Goal: Ask a question

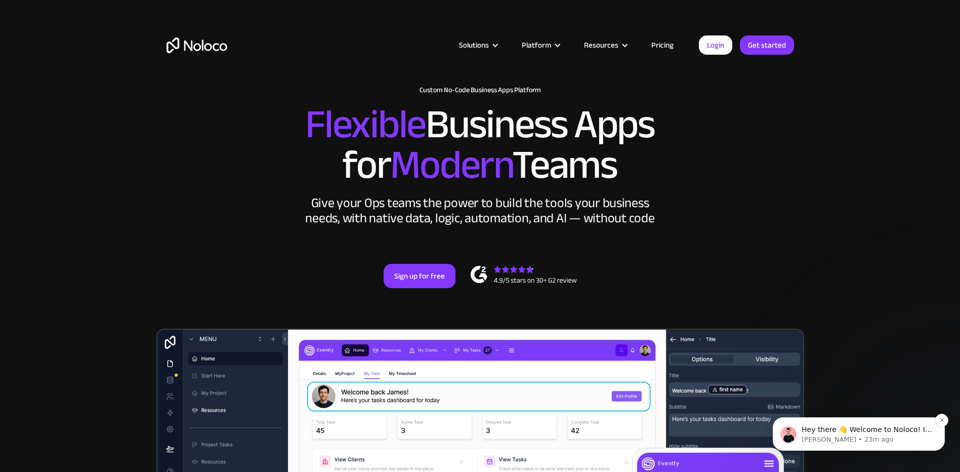
click at [833, 432] on p "Hey there 👋 Welcome to Noloco! If you have any questions, just reply to this me…" at bounding box center [867, 430] width 131 height 10
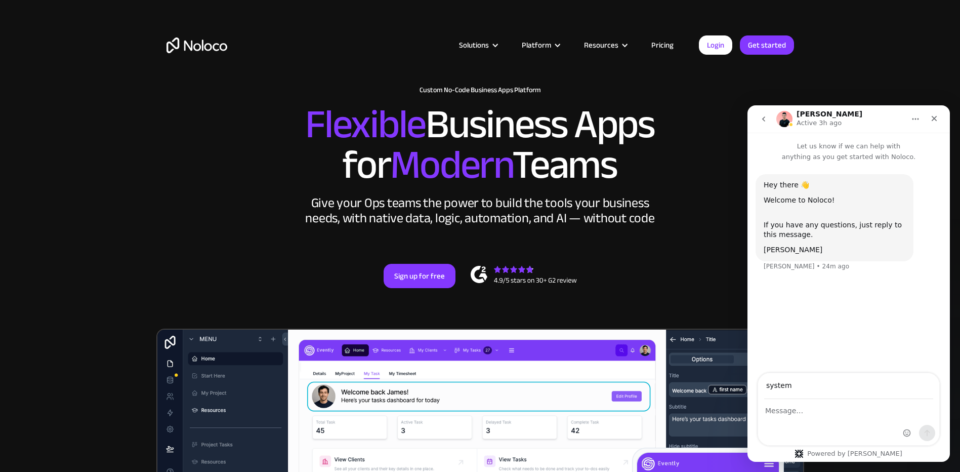
type input "[EMAIL_ADDRESS][DOMAIN_NAME]"
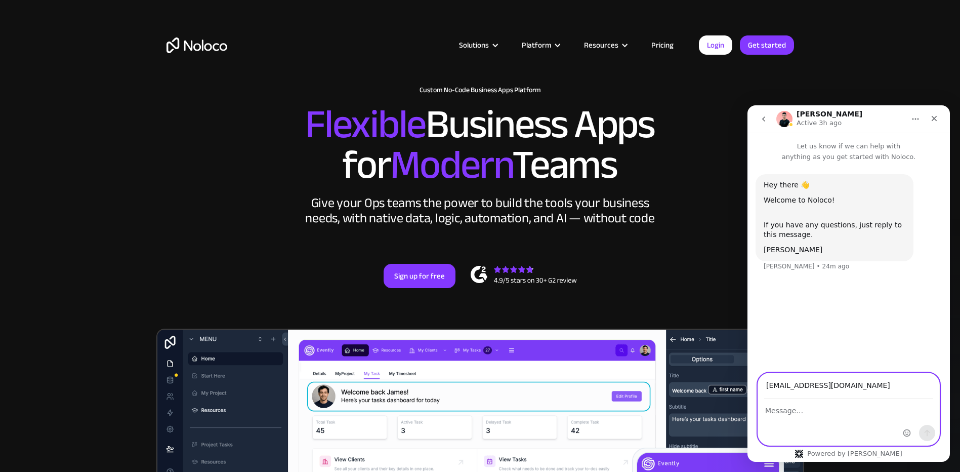
click at [799, 406] on textarea "Message…" at bounding box center [848, 407] width 181 height 17
type textarea "I have some questions"
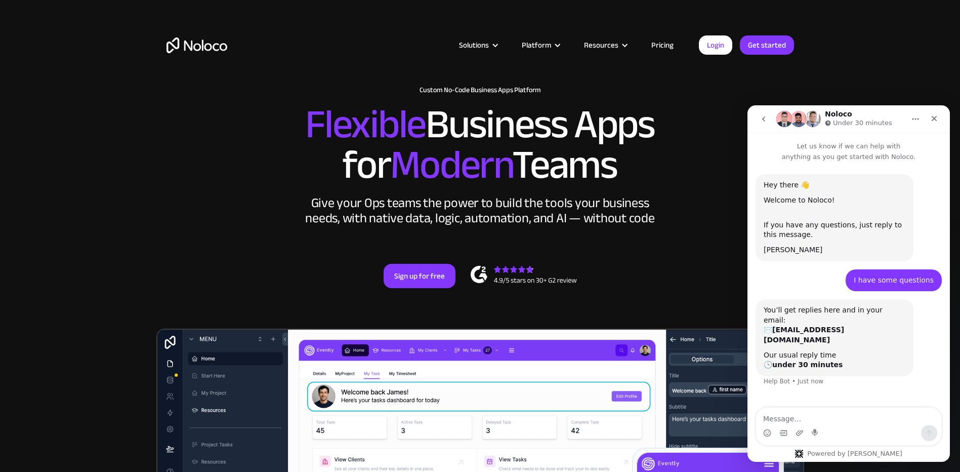
click at [794, 417] on textarea "Message…" at bounding box center [848, 415] width 185 height 17
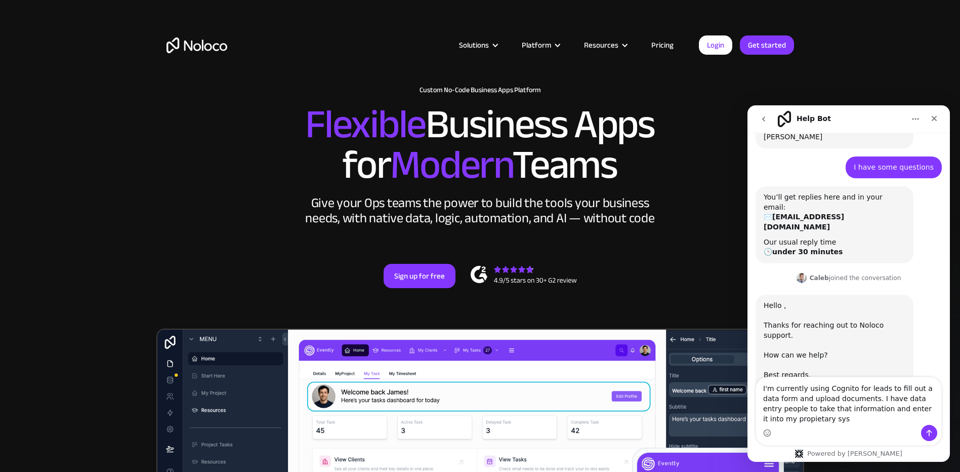
scroll to position [123, 0]
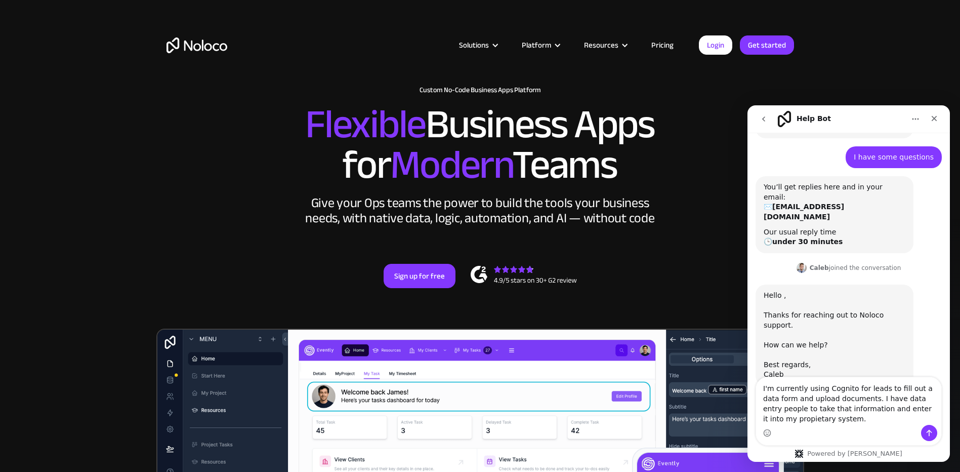
click at [855, 401] on textarea "I'm currently using Cognito for leads to fill out a data form and upload docume…" at bounding box center [848, 401] width 185 height 48
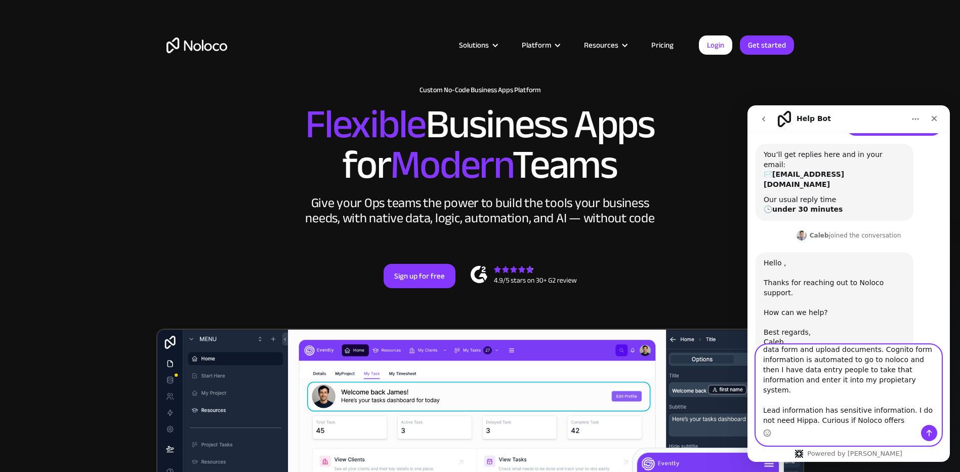
scroll to position [27, 0]
click at [802, 400] on textarea "I'm currently using Cognito for leads to fill out a data form and upload docume…" at bounding box center [848, 385] width 185 height 80
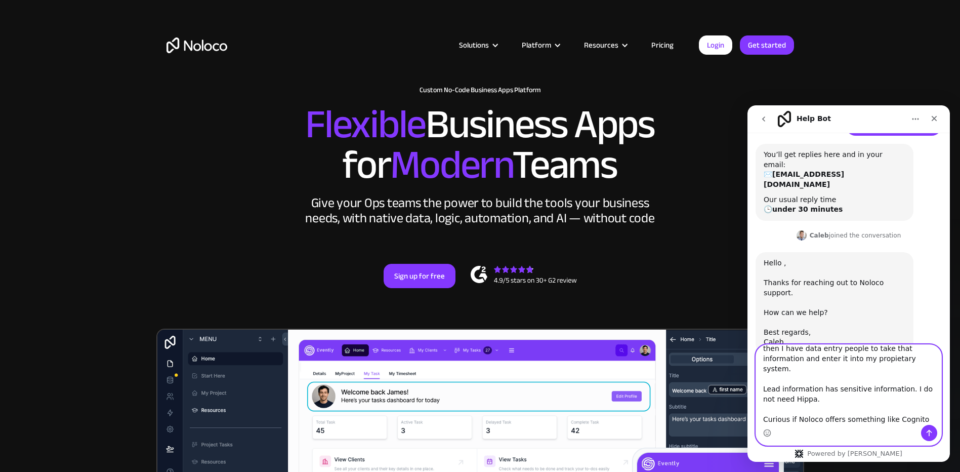
scroll to position [49, 0]
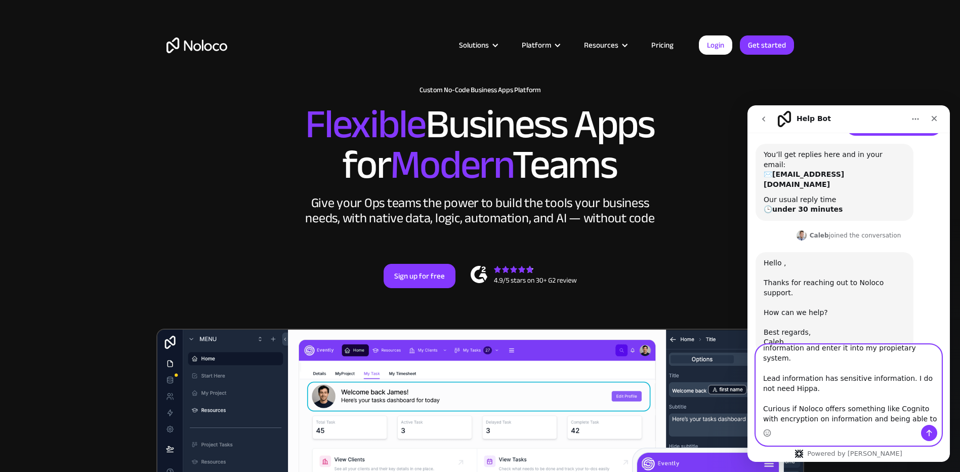
click at [809, 410] on textarea "I'm currently using Cognito for leads to fill out a data form and upload docume…" at bounding box center [848, 385] width 185 height 80
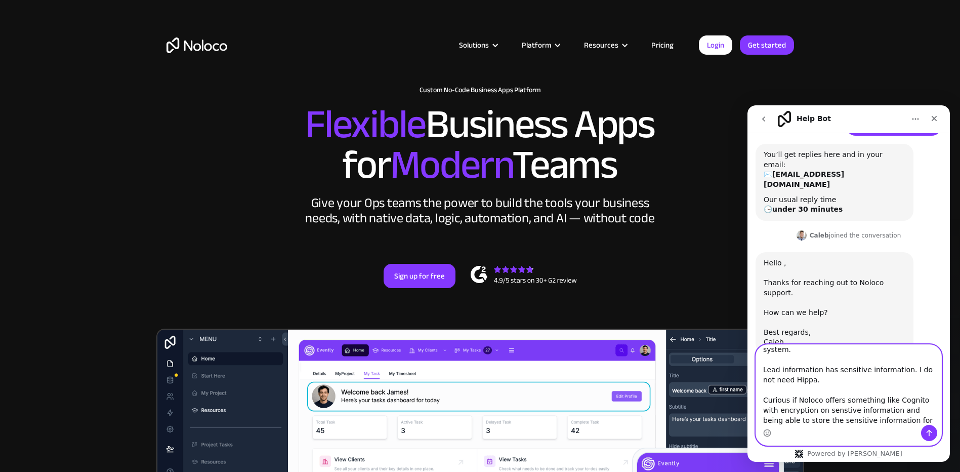
type textarea "I'm currently using Cognito for leads to fill out a data form and upload docume…"
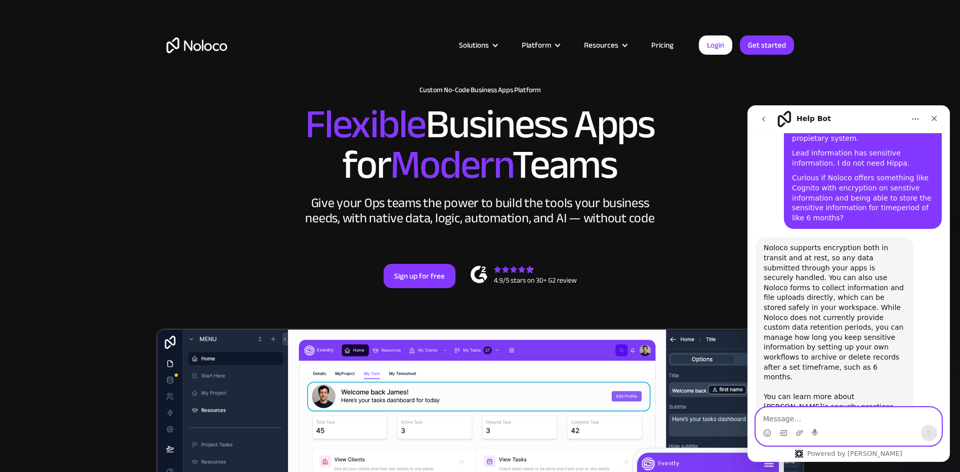
scroll to position [454, 0]
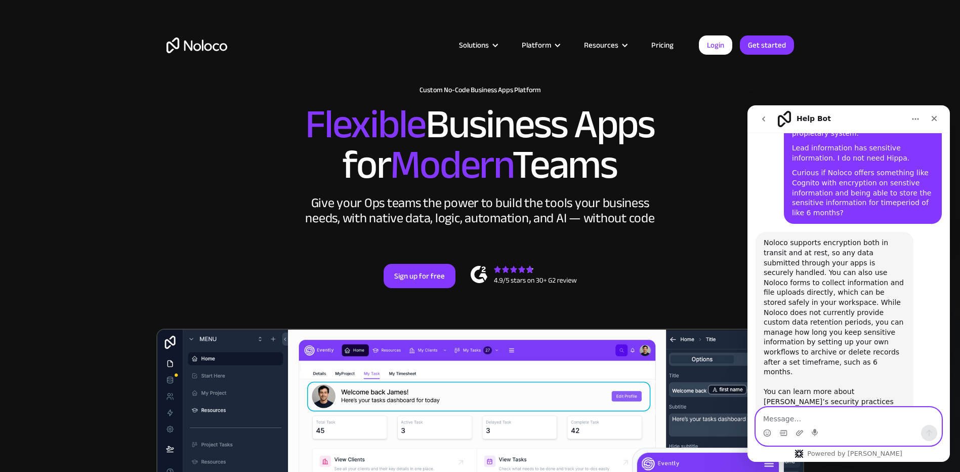
click at [800, 412] on textarea "Message…" at bounding box center [848, 415] width 185 height 17
drag, startPoint x: 799, startPoint y: 417, endPoint x: 918, endPoint y: 417, distance: 118.4
click at [918, 417] on textarea "Wonderful. I do not need Hippa but I handle P" at bounding box center [848, 415] width 185 height 17
drag, startPoint x: 870, startPoint y: 419, endPoint x: 800, endPoint y: 407, distance: 71.2
click at [800, 407] on textarea "Wonderful. Does the encryption" at bounding box center [848, 415] width 185 height 17
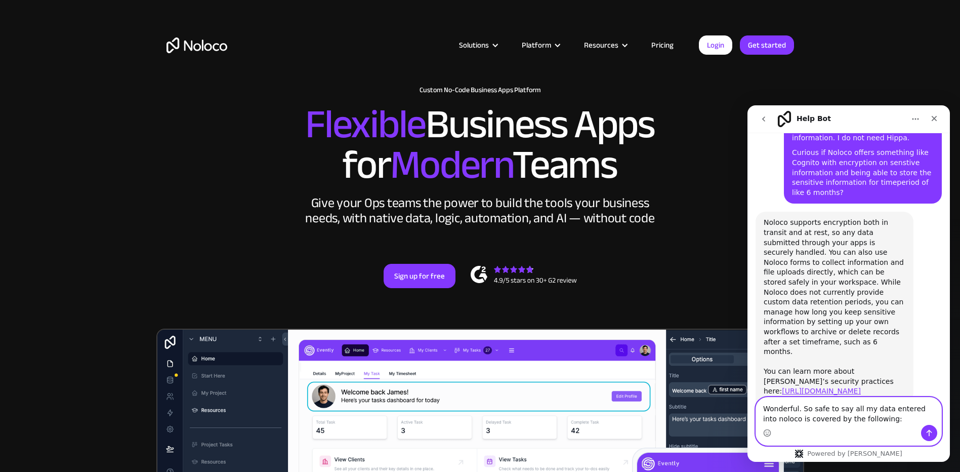
scroll to position [484, 0]
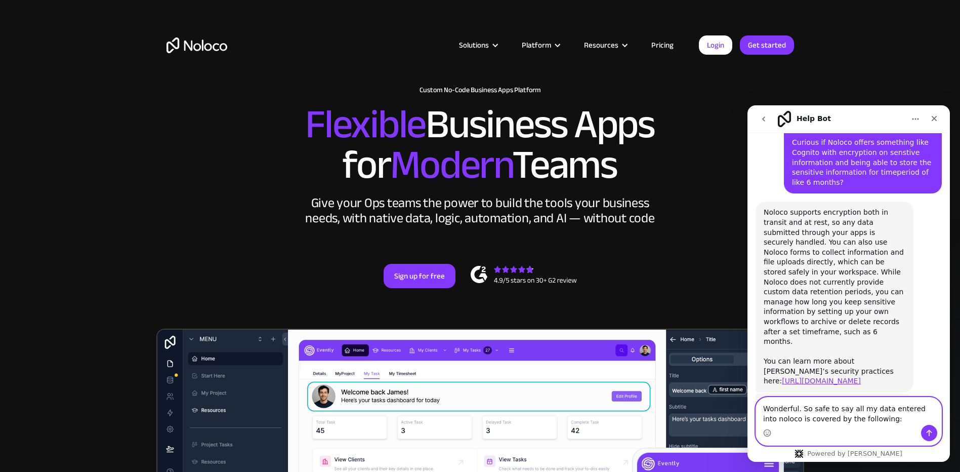
paste textarea "Data Encryption: Cognito encrypts data in transit (SSL/TLS). They also support …"
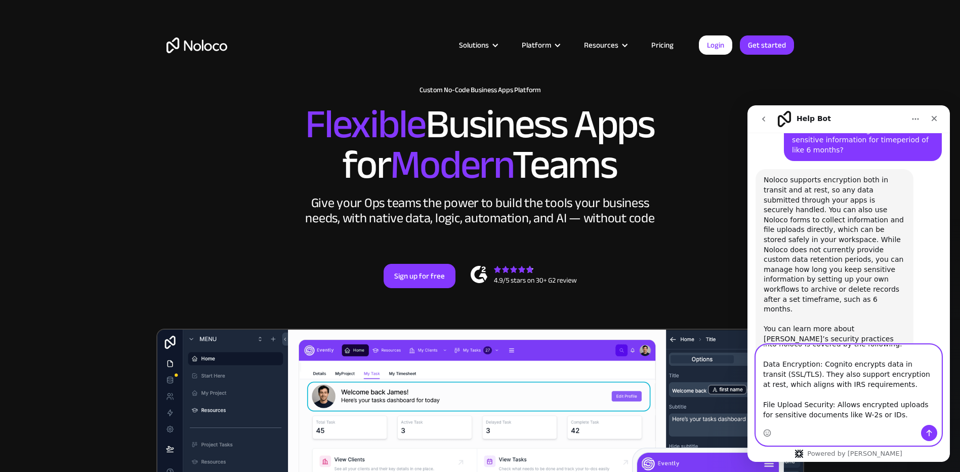
scroll to position [0, 0]
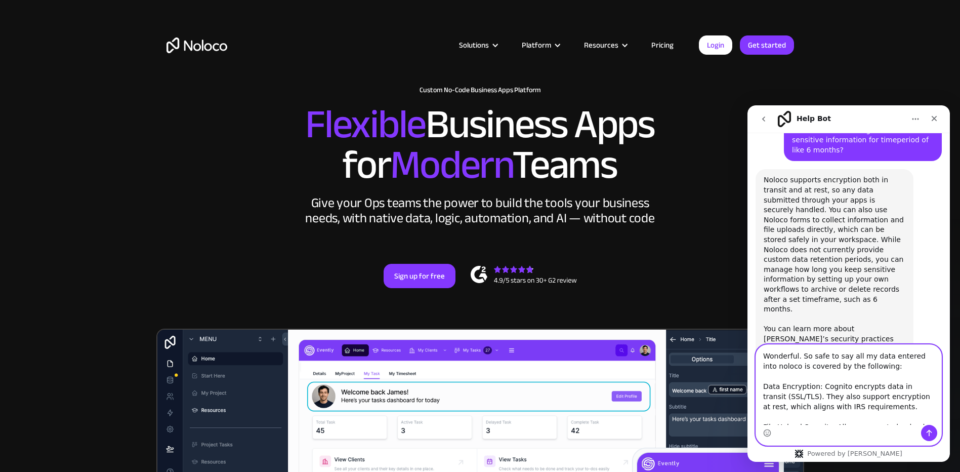
drag, startPoint x: 845, startPoint y: 386, endPoint x: 816, endPoint y: 389, distance: 29.1
click at [816, 389] on textarea "Wonderful. So safe to say all my data entered into noloco is covered by the fol…" at bounding box center [848, 385] width 185 height 80
drag, startPoint x: 879, startPoint y: 398, endPoint x: 902, endPoint y: 407, distance: 25.2
click at [902, 407] on textarea "Wonderful. So safe to say all my data entered into noloco is covered by the fol…" at bounding box center [848, 385] width 185 height 80
click at [881, 357] on textarea "Wonderful. So safe to say all my data entered into noloco is covered by the fol…" at bounding box center [848, 385] width 185 height 80
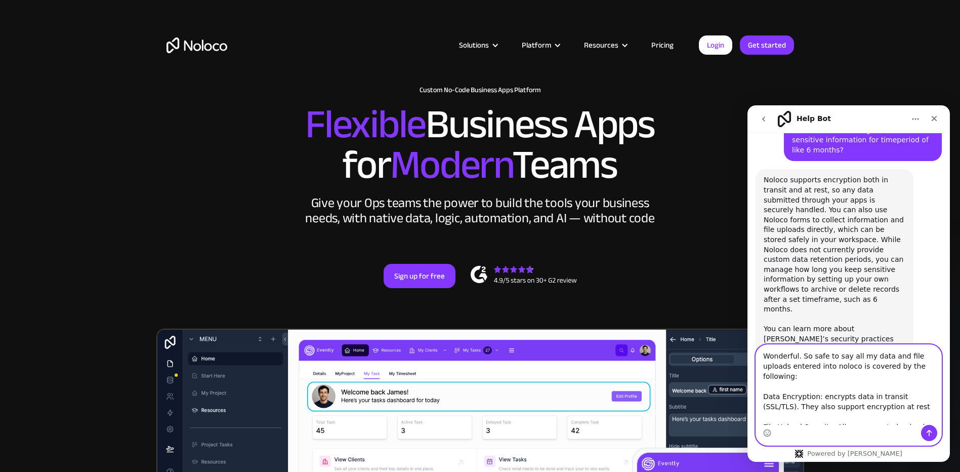
scroll to position [51, 0]
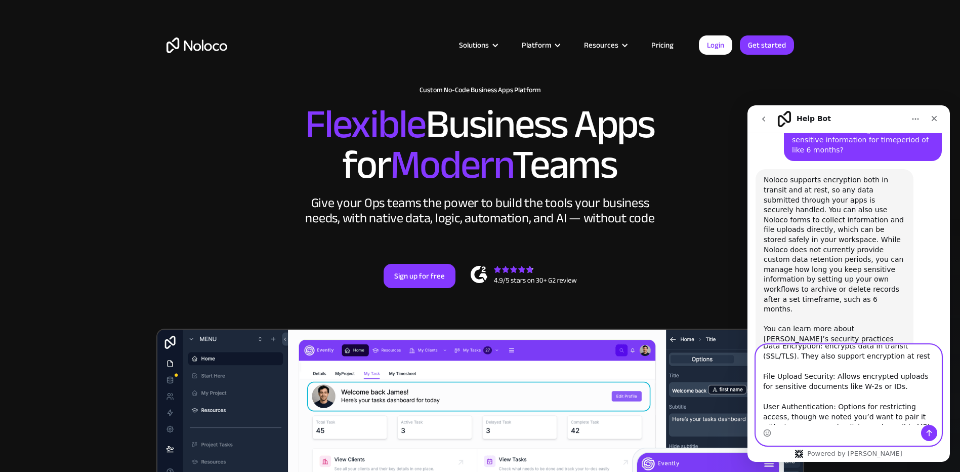
drag, startPoint x: 828, startPoint y: 386, endPoint x: 885, endPoint y: 386, distance: 57.7
click at [885, 386] on textarea "Wonderful. So safe to say all my data and file uploads entered into noloco is c…" at bounding box center [848, 385] width 185 height 80
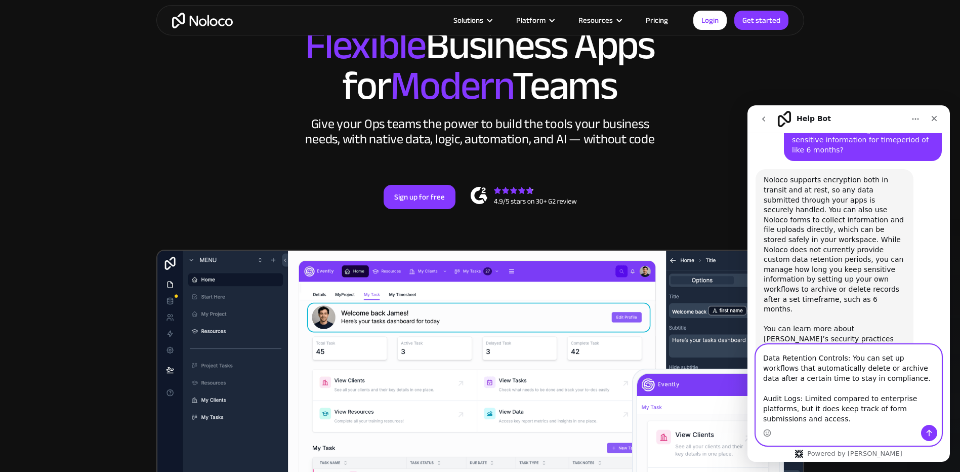
scroll to position [101, 0]
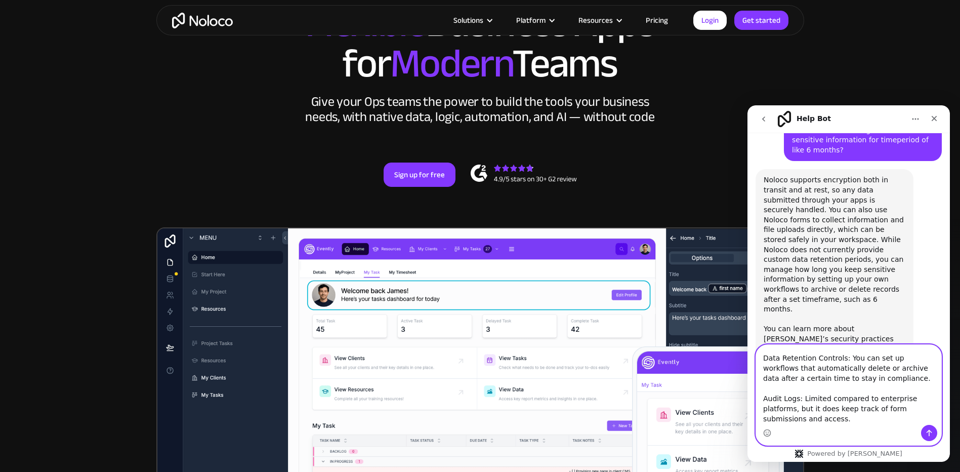
drag, startPoint x: 801, startPoint y: 399, endPoint x: 851, endPoint y: 399, distance: 50.1
click at [851, 399] on textarea "Wonderful. So safe to say all my data and file uploads entered into noloco is c…" at bounding box center [848, 385] width 185 height 80
click at [881, 393] on textarea "Wonderful. So safe to say all my data and file uploads entered into noloco is c…" at bounding box center [848, 385] width 185 height 80
drag, startPoint x: 825, startPoint y: 398, endPoint x: 793, endPoint y: 409, distance: 34.6
click at [793, 409] on textarea "Wonderful. So safe to say all my data and file uploads entered into noloco is c…" at bounding box center [848, 385] width 185 height 80
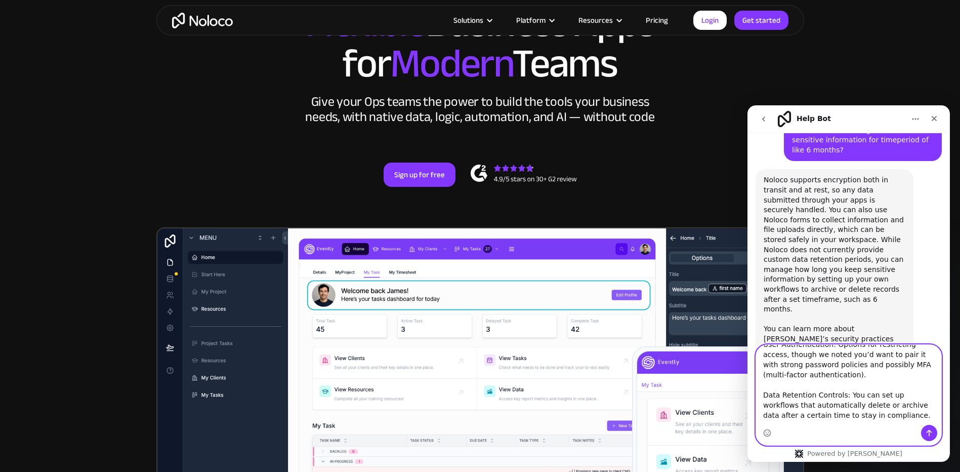
scroll to position [89, 0]
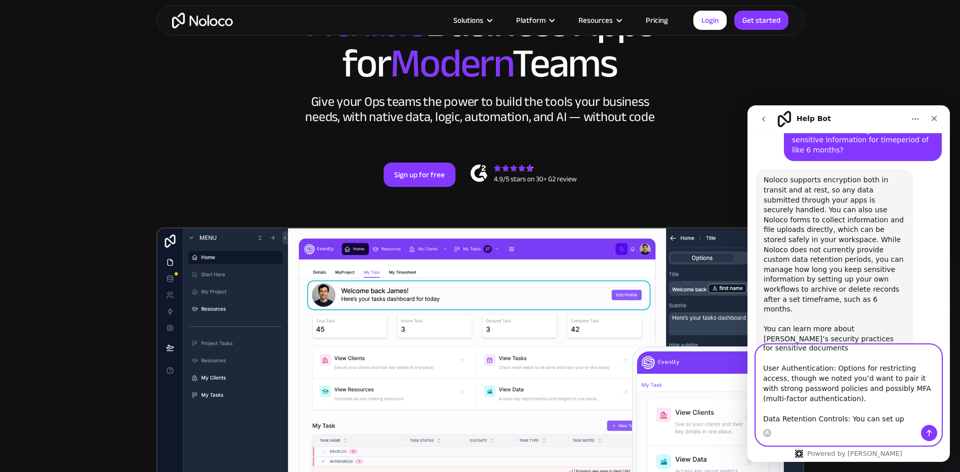
drag, startPoint x: 763, startPoint y: 381, endPoint x: 899, endPoint y: 394, distance: 137.3
click at [899, 394] on textarea "Wonderful. So safe to say all my data and file uploads entered into noloco is c…" at bounding box center [848, 385] width 185 height 80
type textarea "Wonderful. So safe to say all my data and file uploads entered into noloco is c…"
click at [925, 430] on icon "Send a message…" at bounding box center [929, 433] width 8 height 8
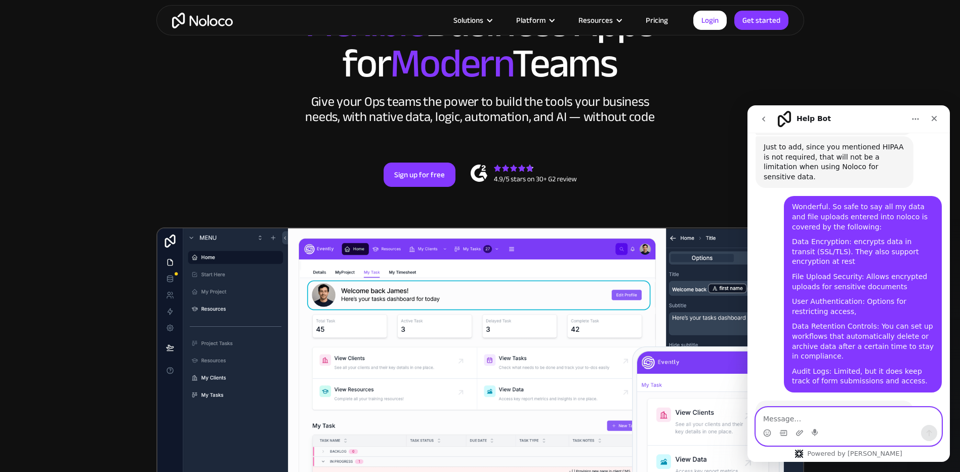
scroll to position [758, 0]
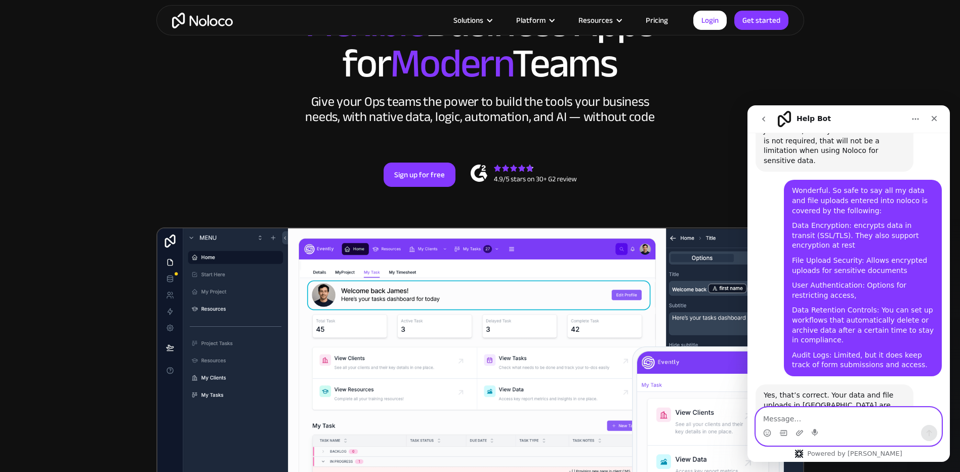
click at [826, 413] on textarea "Message…" at bounding box center [848, 415] width 185 height 17
type textarea "How would I do audit logs? Workflows?"
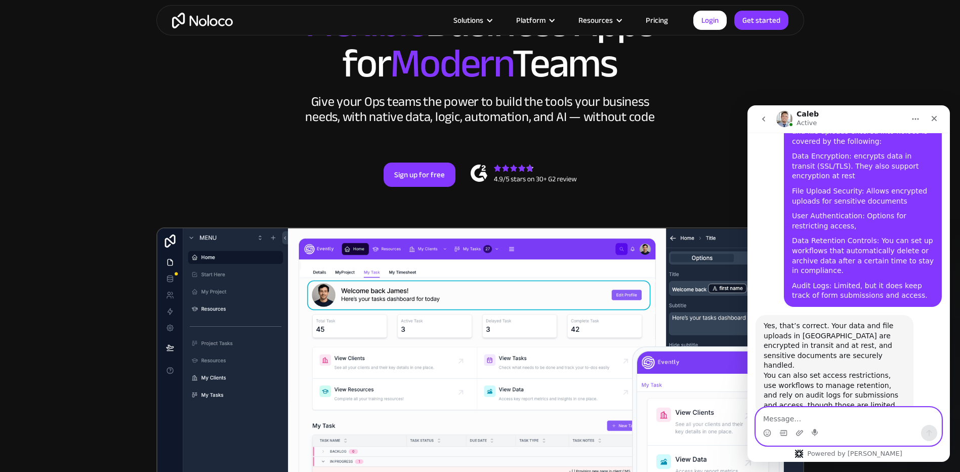
scroll to position [788, 0]
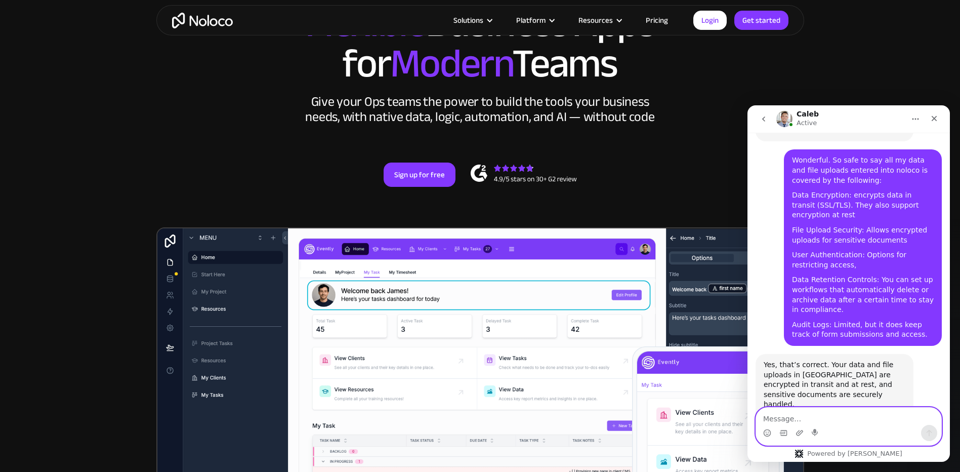
click at [795, 423] on textarea "Message…" at bounding box center [848, 415] width 185 height 17
type textarea "A"
paste textarea "Business Associate Agreements (BAA)"
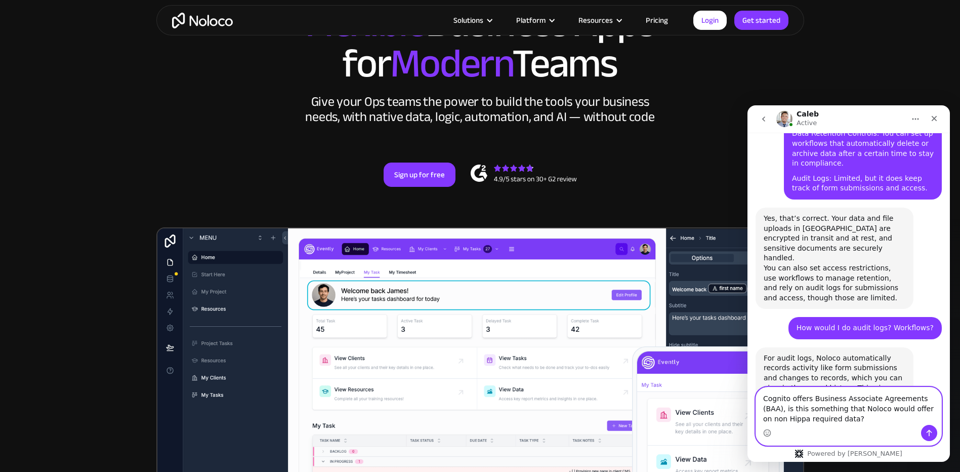
scroll to position [937, 0]
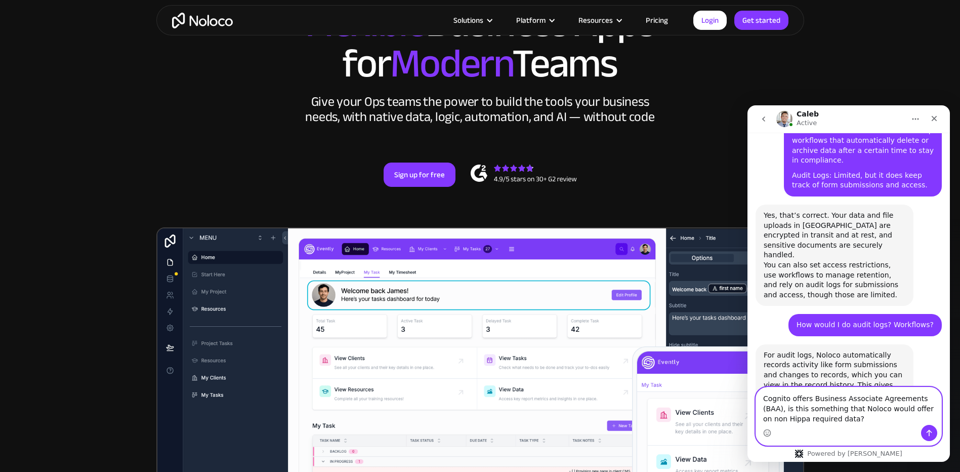
type textarea "Cognito offers Business Associate Agreements (BAA), is this something that Nolo…"
click at [925, 431] on button "Send a message…" at bounding box center [929, 433] width 16 height 16
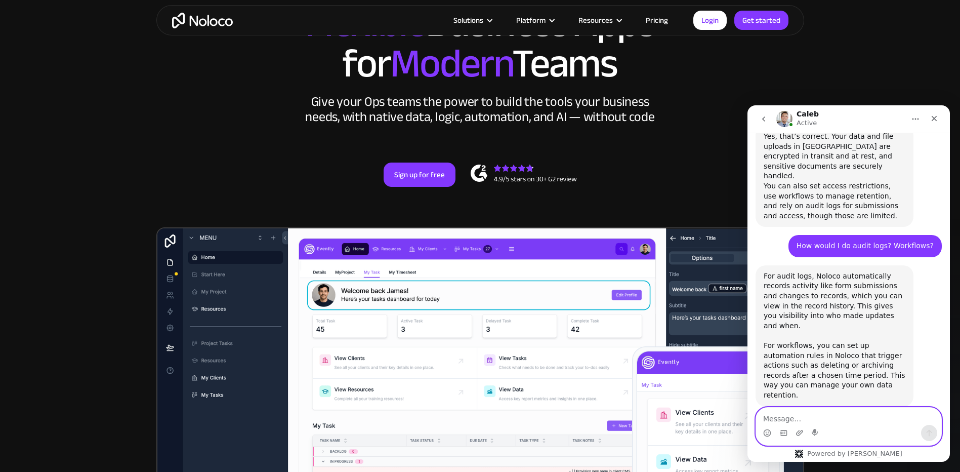
scroll to position [1097, 0]
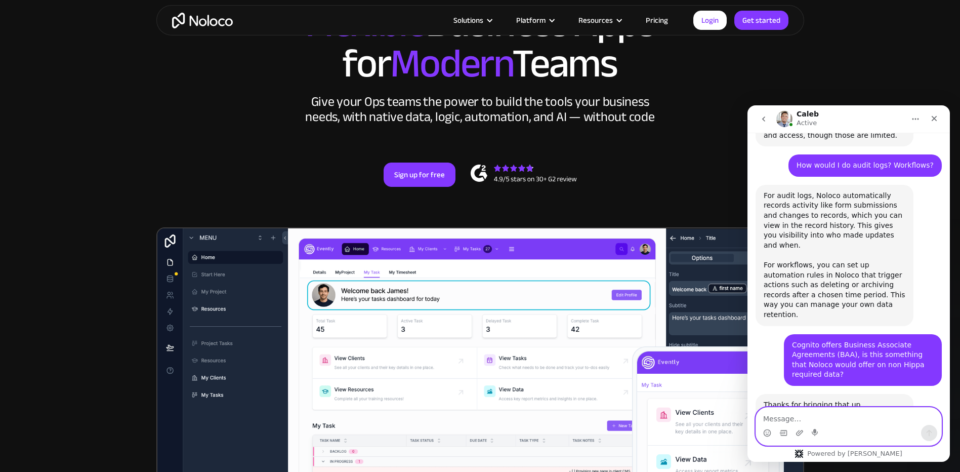
click at [782, 413] on textarea "Message…" at bounding box center [848, 415] width 185 height 17
type textarea "T"
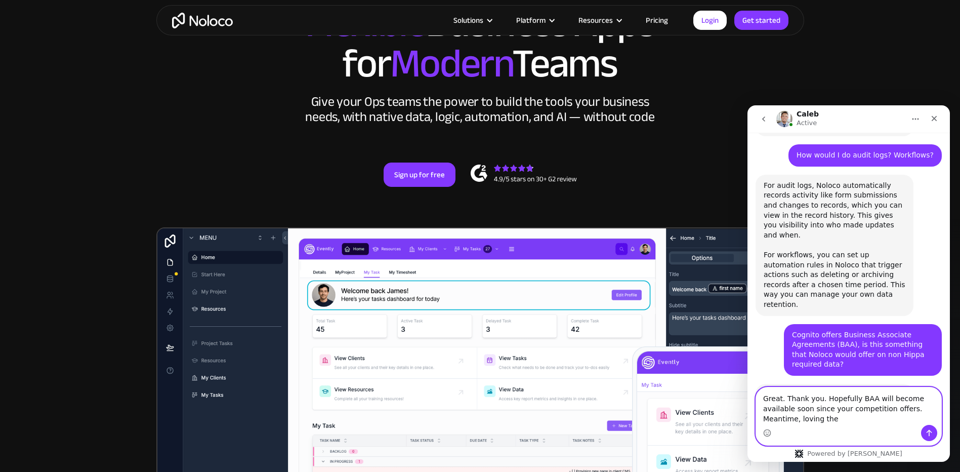
scroll to position [1117, 0]
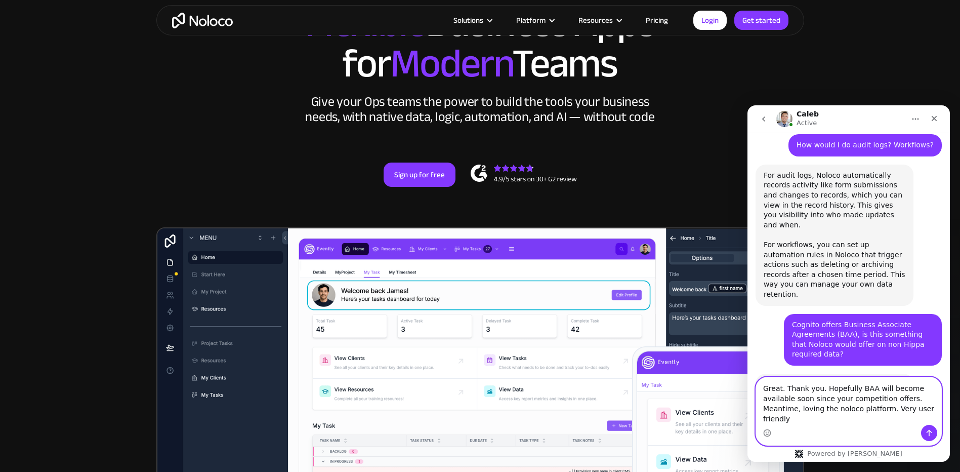
type textarea "Great. Thank you. Hopefully BAA will become available soon since your competiti…"
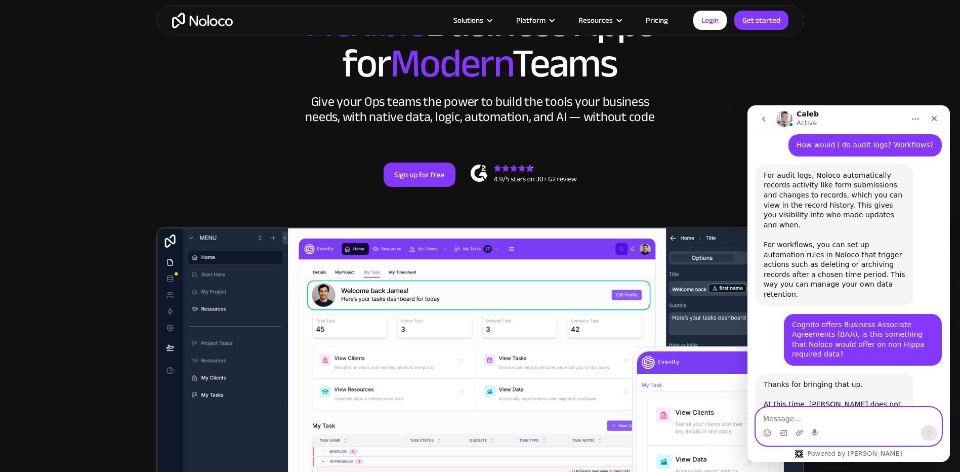
scroll to position [1156, 0]
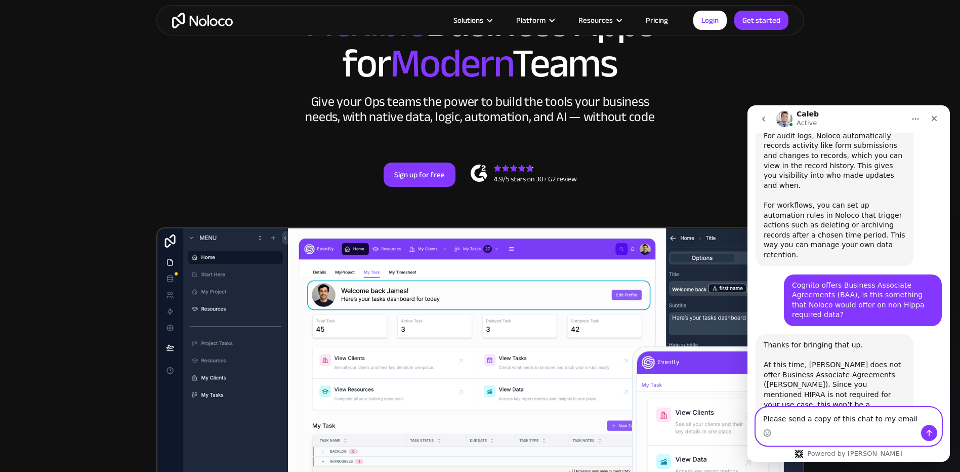
type textarea "Please send a copy of this chat to my email."
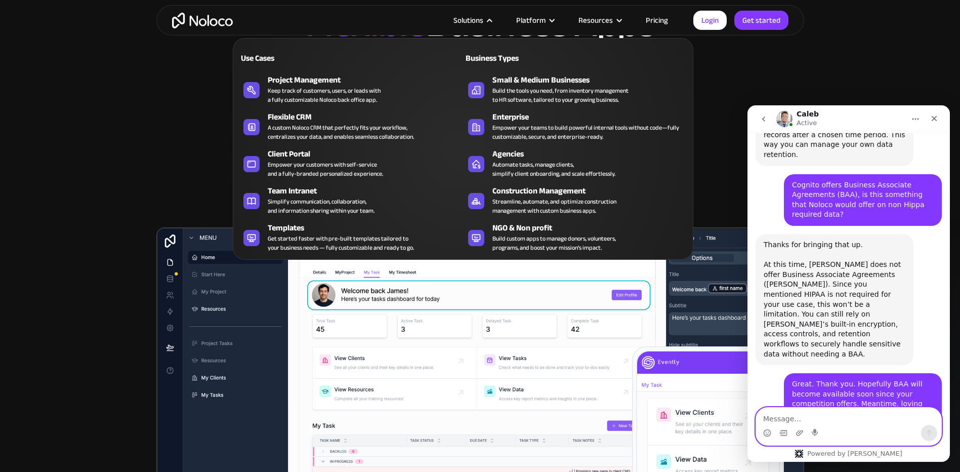
scroll to position [1262, 0]
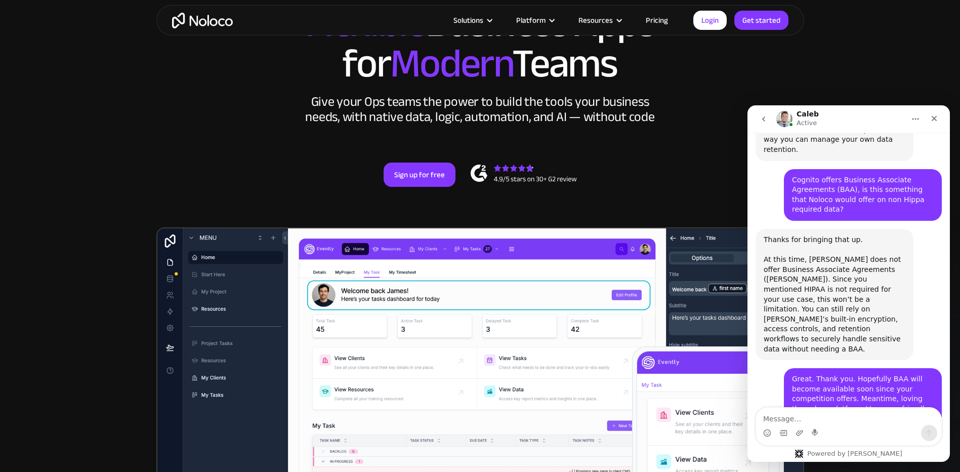
click at [913, 117] on icon "Home" at bounding box center [916, 119] width 8 height 8
click at [877, 164] on div "Download transcript" at bounding box center [889, 165] width 72 height 11
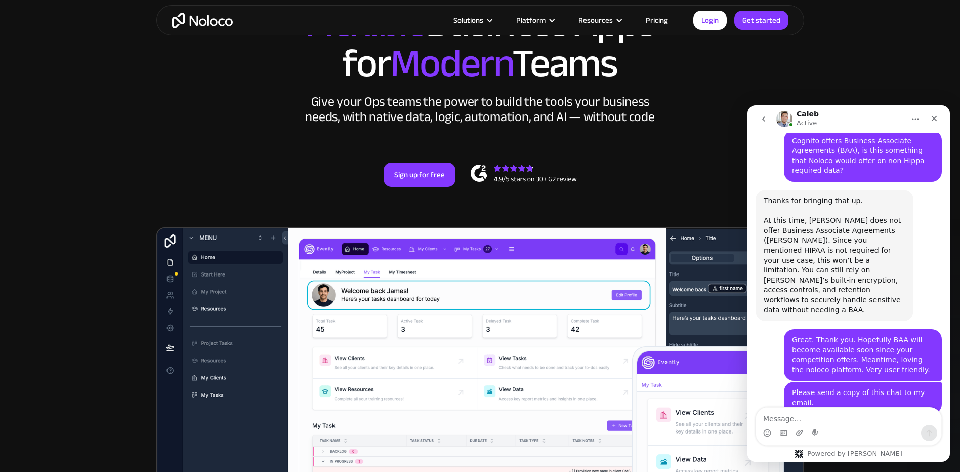
scroll to position [1324, 0]
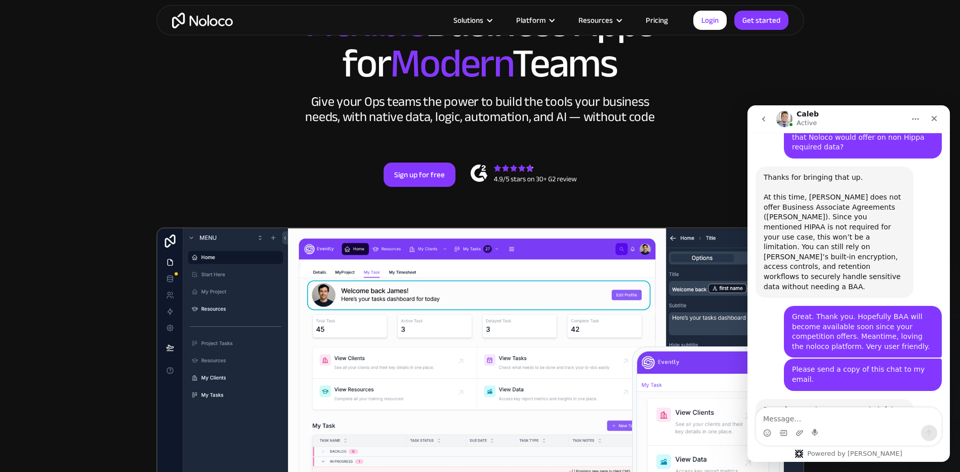
click at [788, 425] on link "[URL][DOMAIN_NAME]" at bounding box center [814, 434] width 86 height 18
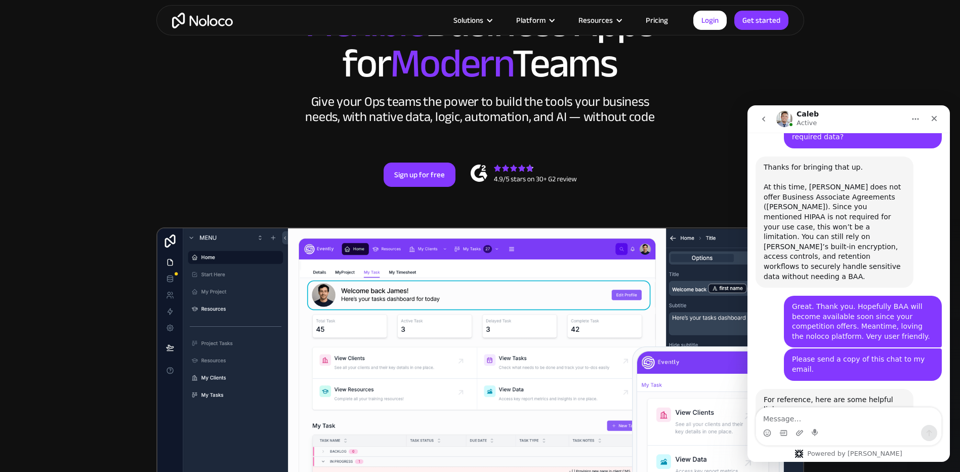
click at [863, 436] on link "[URL][DOMAIN_NAME]" at bounding box center [860, 440] width 79 height 8
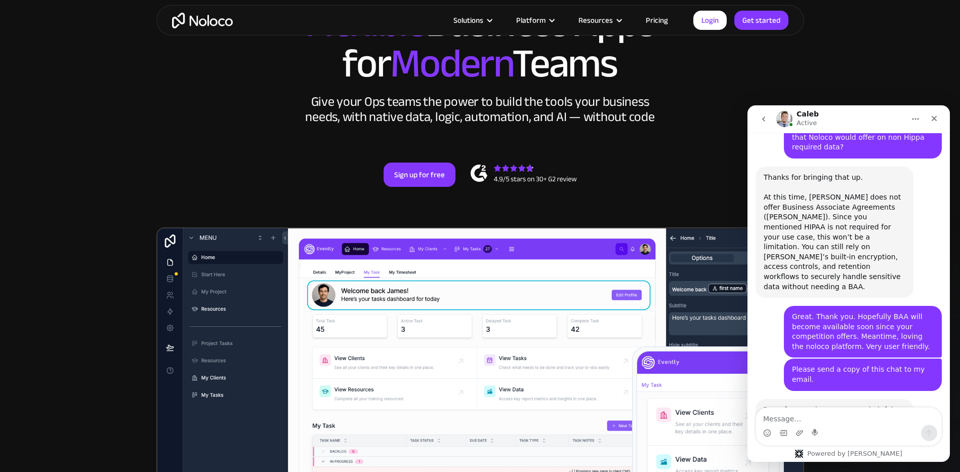
click at [852, 459] on link "[URL][DOMAIN_NAME]" at bounding box center [811, 468] width 80 height 18
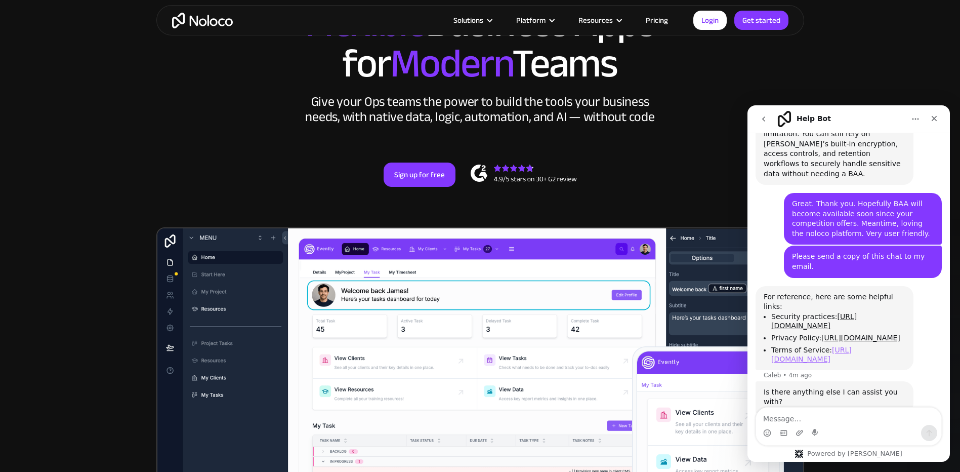
scroll to position [1438, 0]
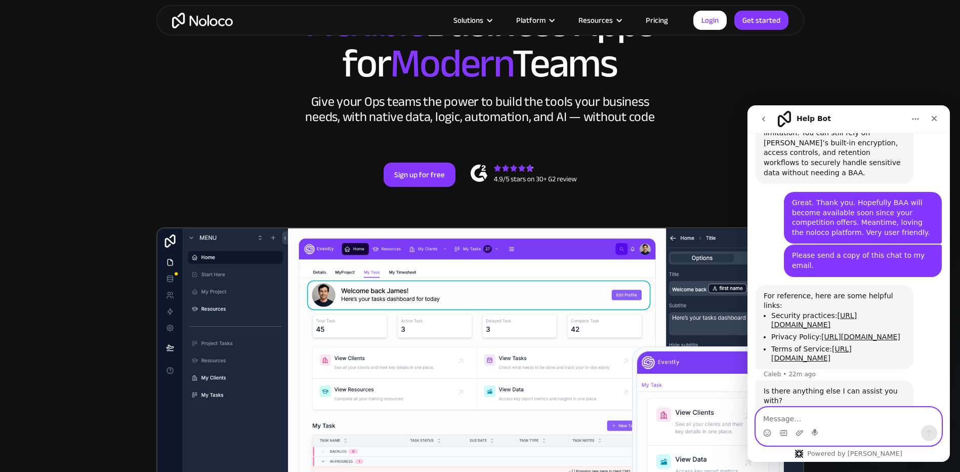
click at [783, 423] on textarea "Message…" at bounding box center [848, 415] width 185 height 17
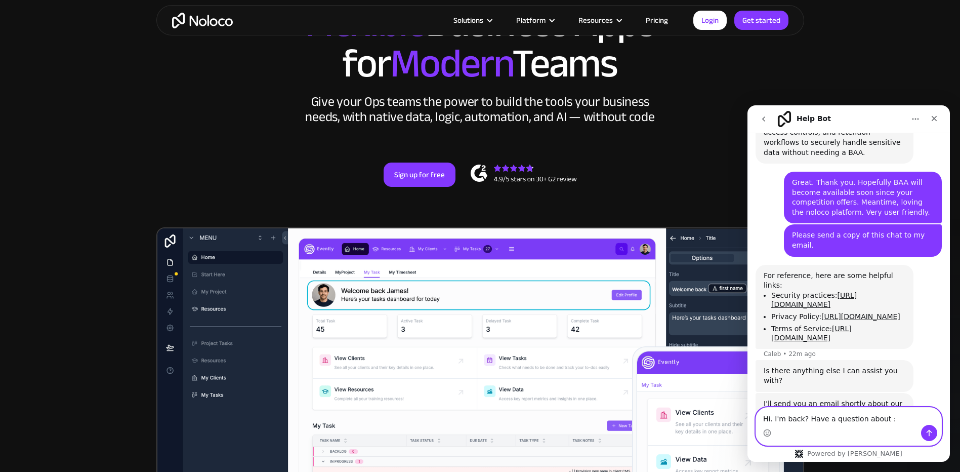
paste textarea "copy of ISO 27001 certificate, a U.S. data-residency option"
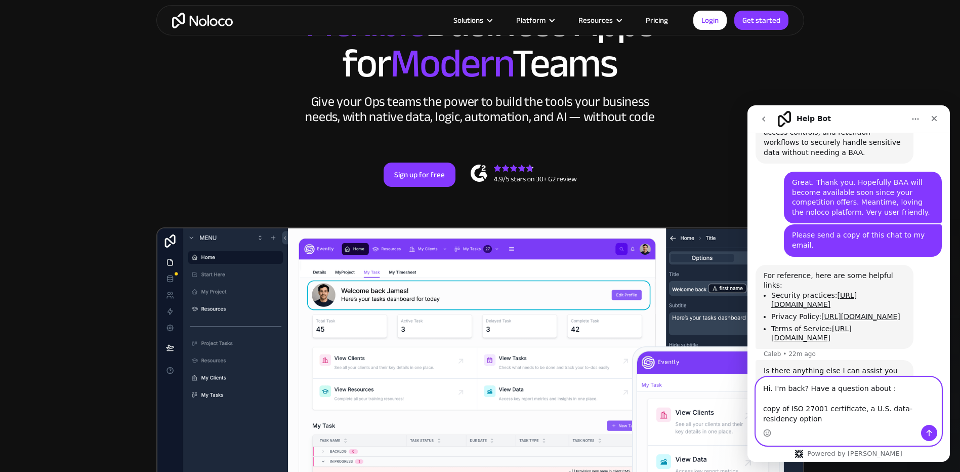
scroll to position [1468, 0]
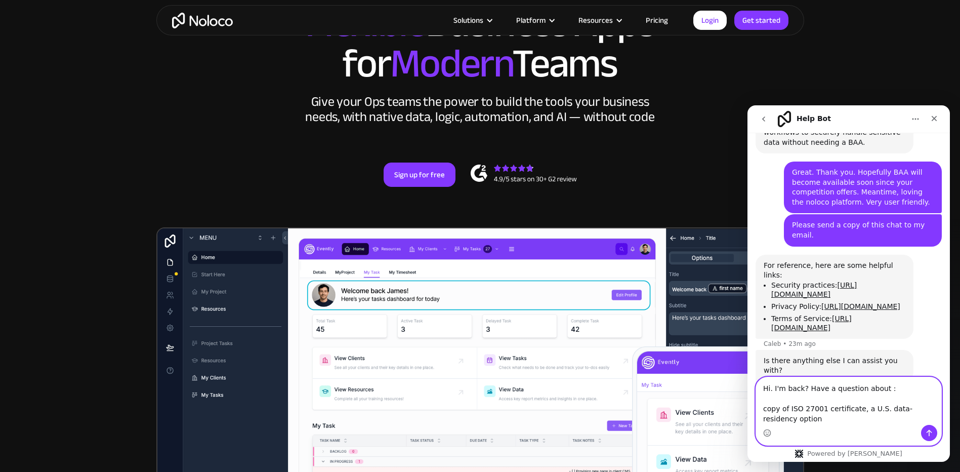
click at [792, 421] on textarea "Hi. I'm back? Have a question about : copy of ISO 27001 certificate, a U.S. dat…" at bounding box center [848, 401] width 185 height 48
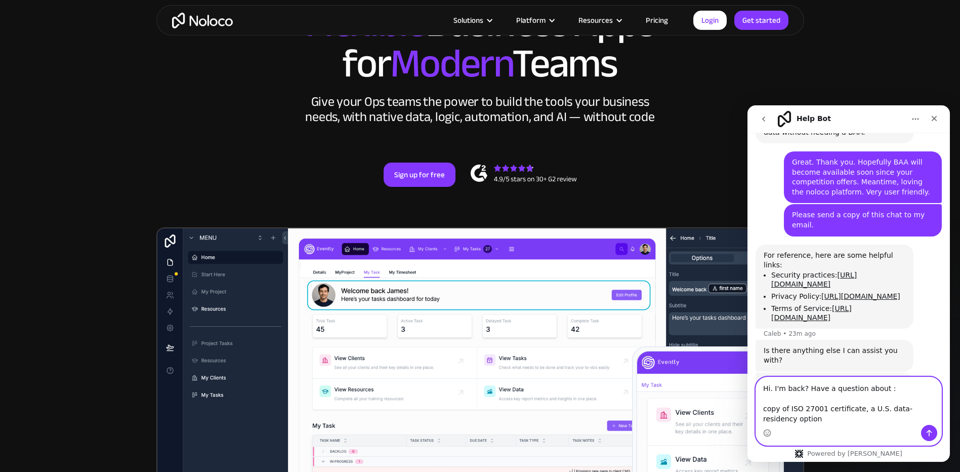
scroll to position [1489, 0]
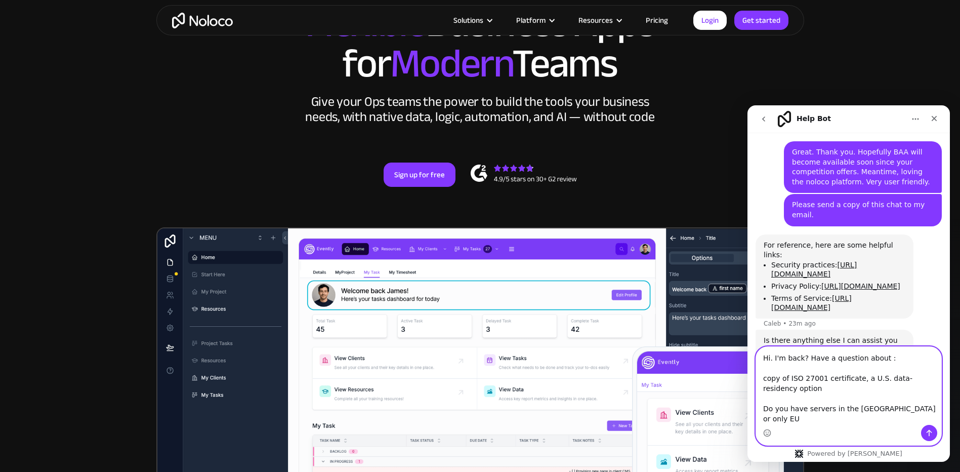
type textarea "Hi. I'm back? Have a question about : copy of ISO 27001 certificate, a U.S. dat…"
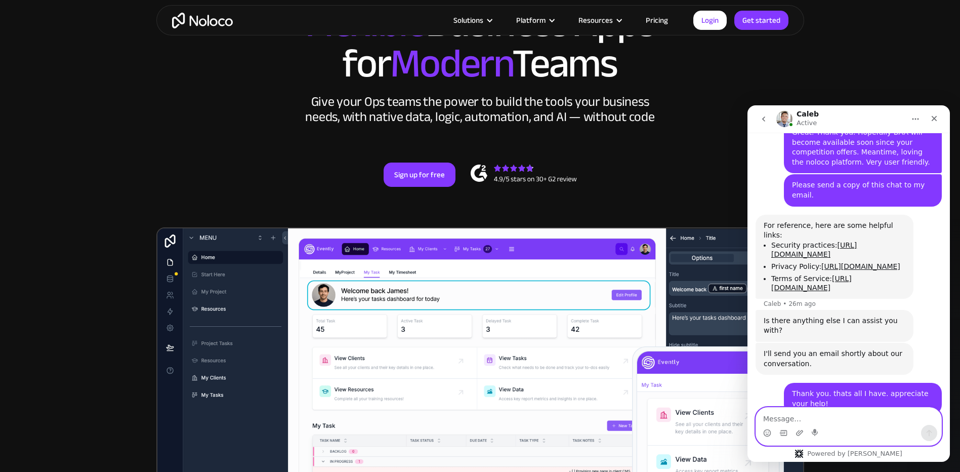
scroll to position [1548, 0]
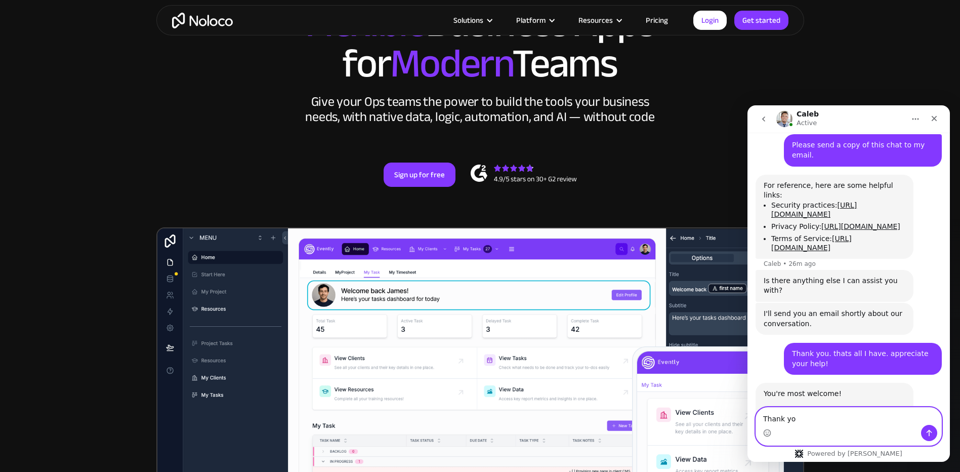
type textarea "Thank you"
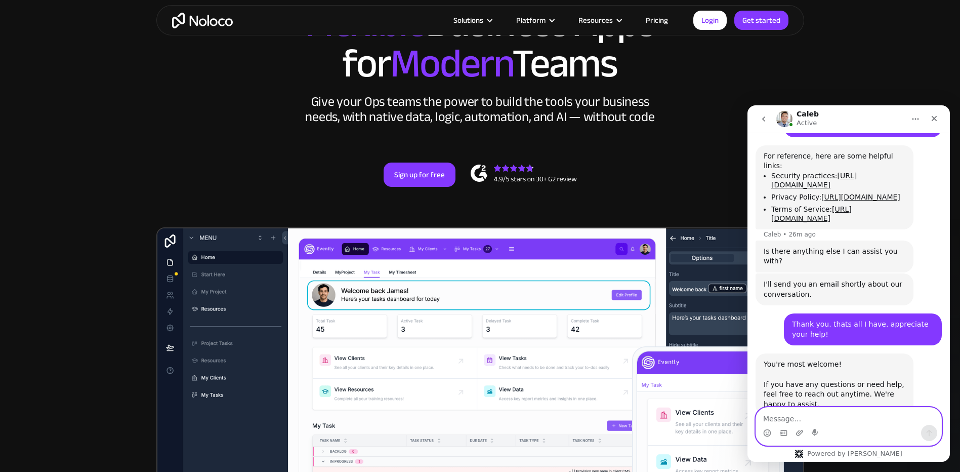
scroll to position [1578, 0]
type textarea "H"
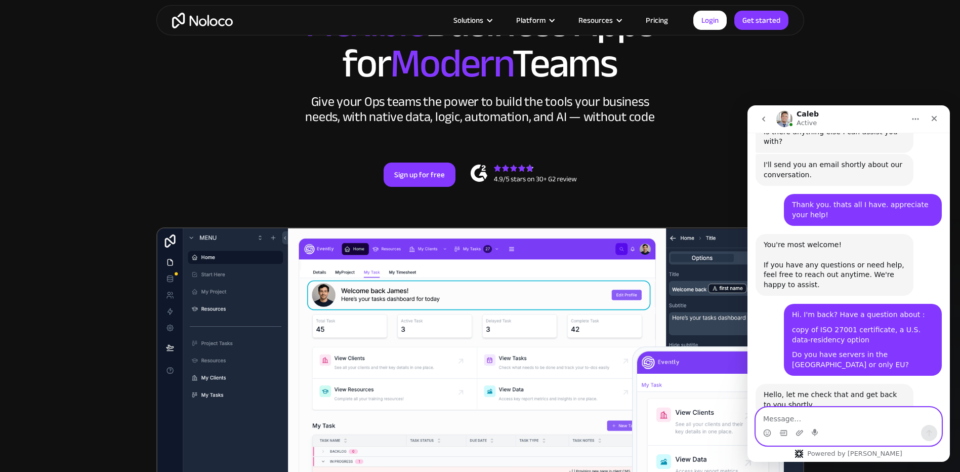
scroll to position [1731, 0]
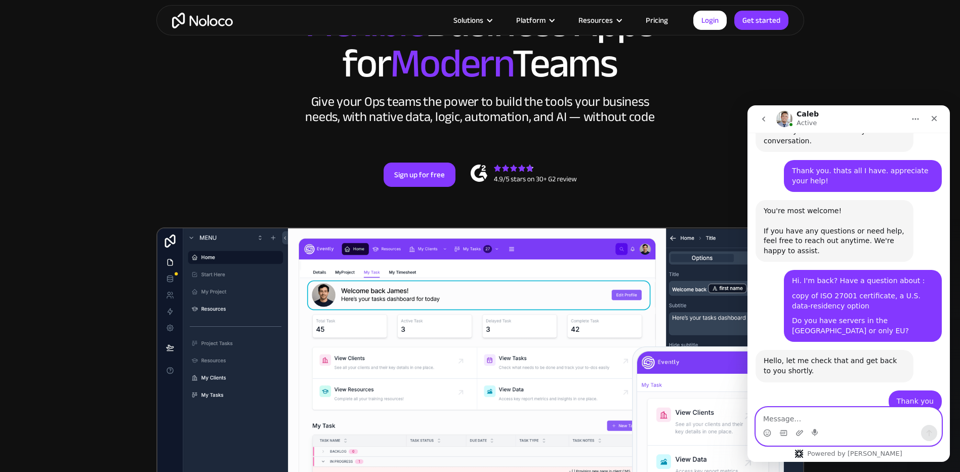
click at [818, 412] on textarea "Message…" at bounding box center [848, 415] width 185 height 17
type textarea "Thank you [PERSON_NAME]."
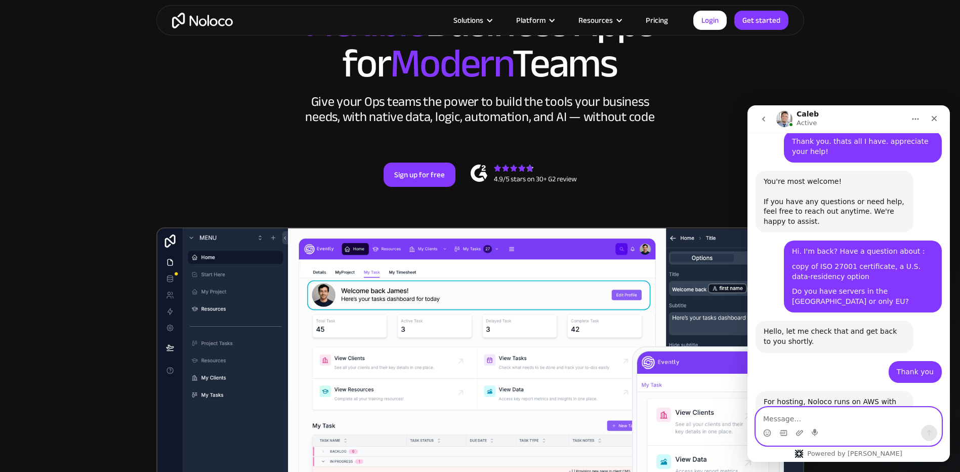
scroll to position [1761, 0]
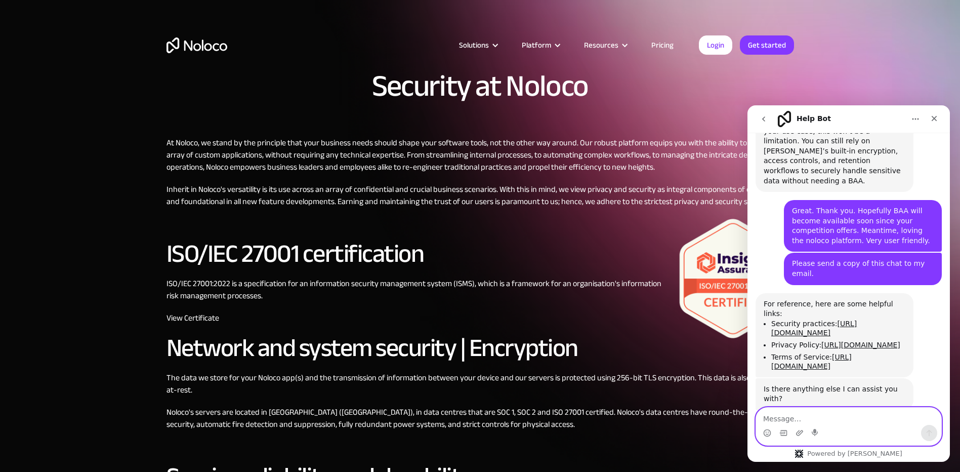
scroll to position [1444, 0]
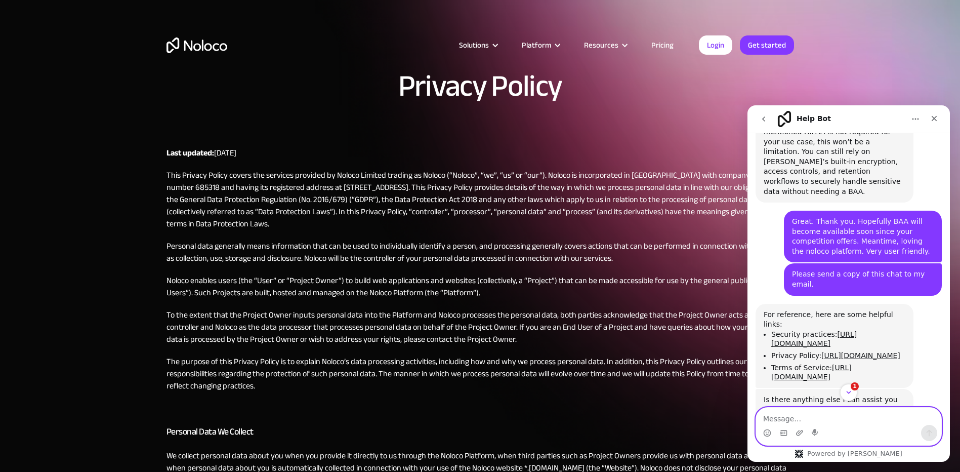
scroll to position [1444, 0]
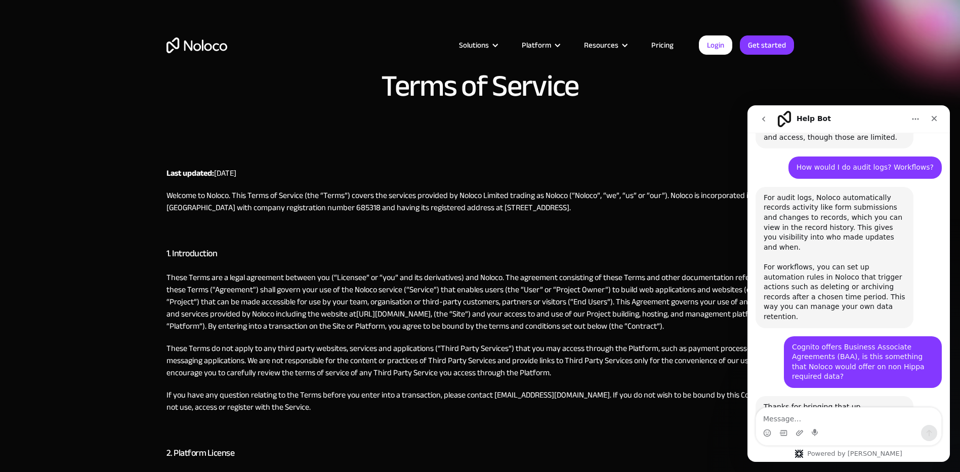
scroll to position [1318, 0]
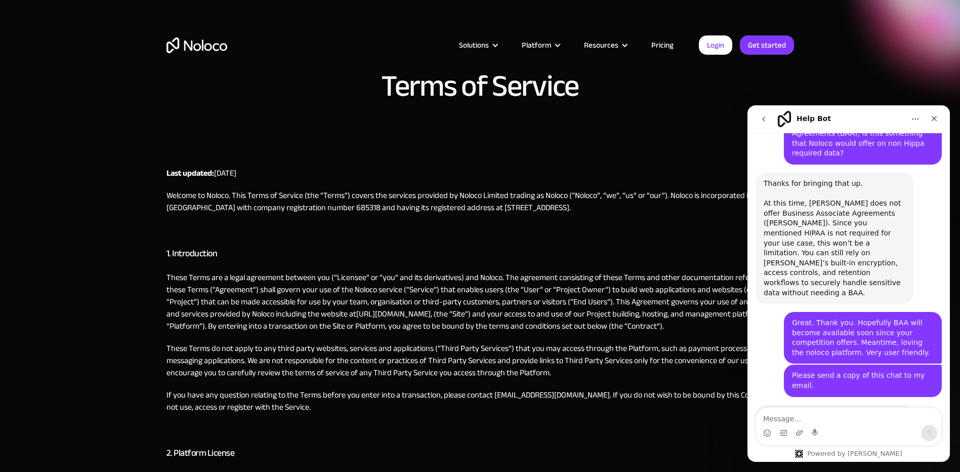
click at [815, 413] on textarea "Message…" at bounding box center [848, 415] width 185 height 17
type textarea "Thank you. thats all I have. appreciate your help!"
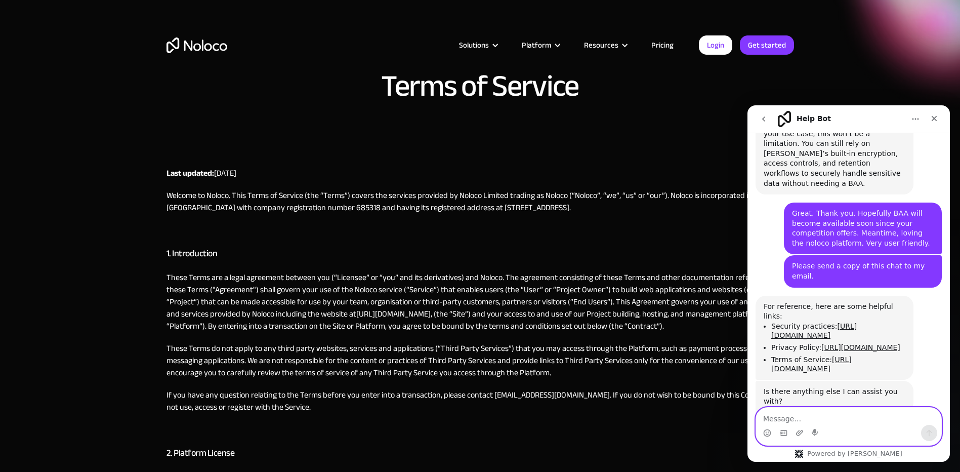
scroll to position [1428, 0]
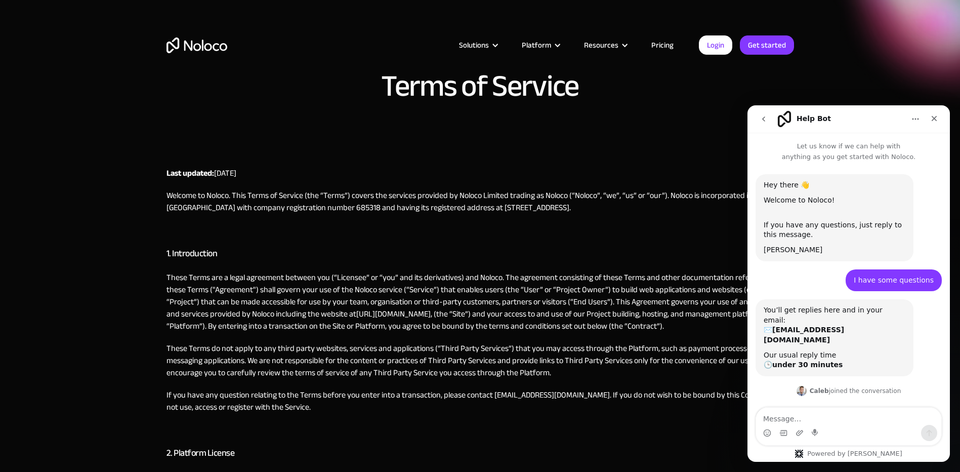
scroll to position [1801, 0]
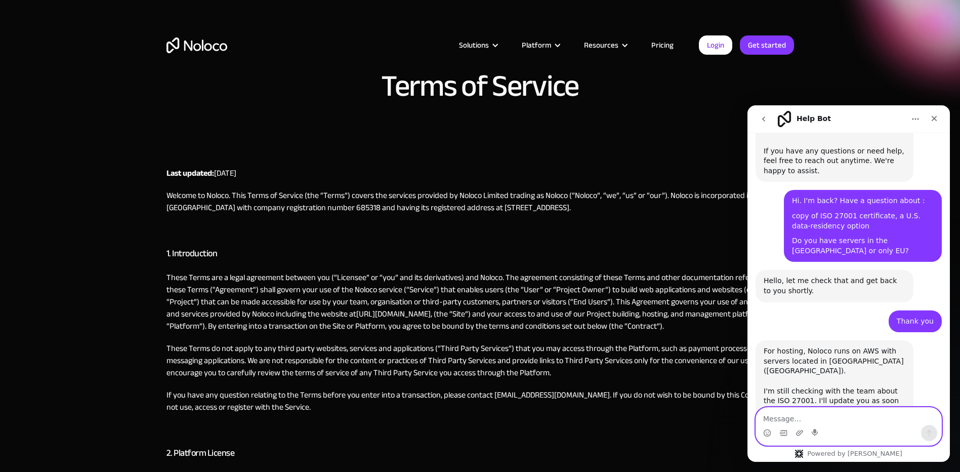
click at [827, 421] on textarea "Message…" at bounding box center [848, 415] width 185 height 17
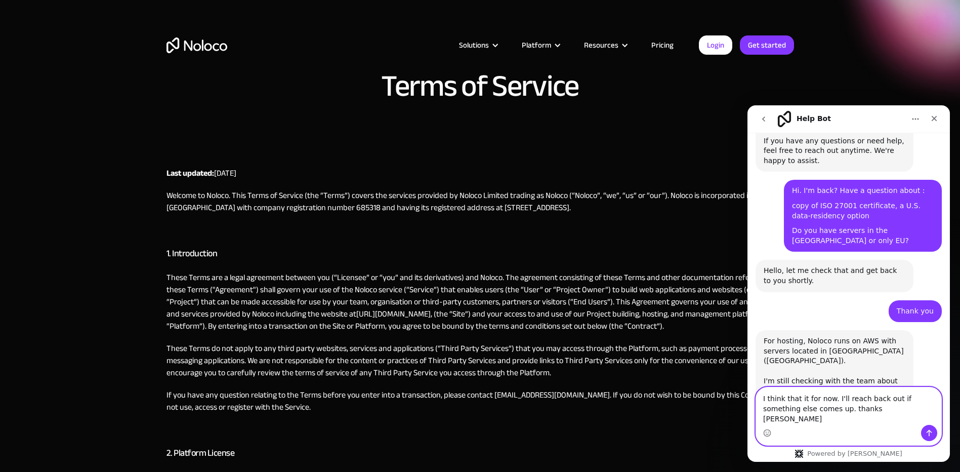
type textarea "I think that it for now. I'll reach back out if something else comes up. thanks…"
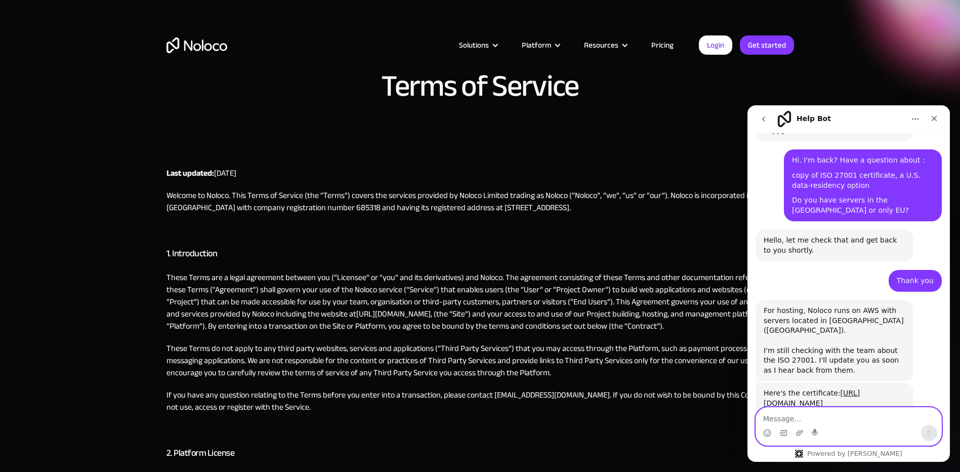
scroll to position [1841, 0]
paste textarea "If you prefer [PERSON_NAME]’s app/portal flexibility"
type textarea "If you prefer [PERSON_NAME]’s app/portal flexibility"
click at [908, 21] on div "Solutions Use Cases Business Types Project Management Keep track of customers, …" at bounding box center [480, 47] width 960 height 95
